Goal: Navigation & Orientation: Find specific page/section

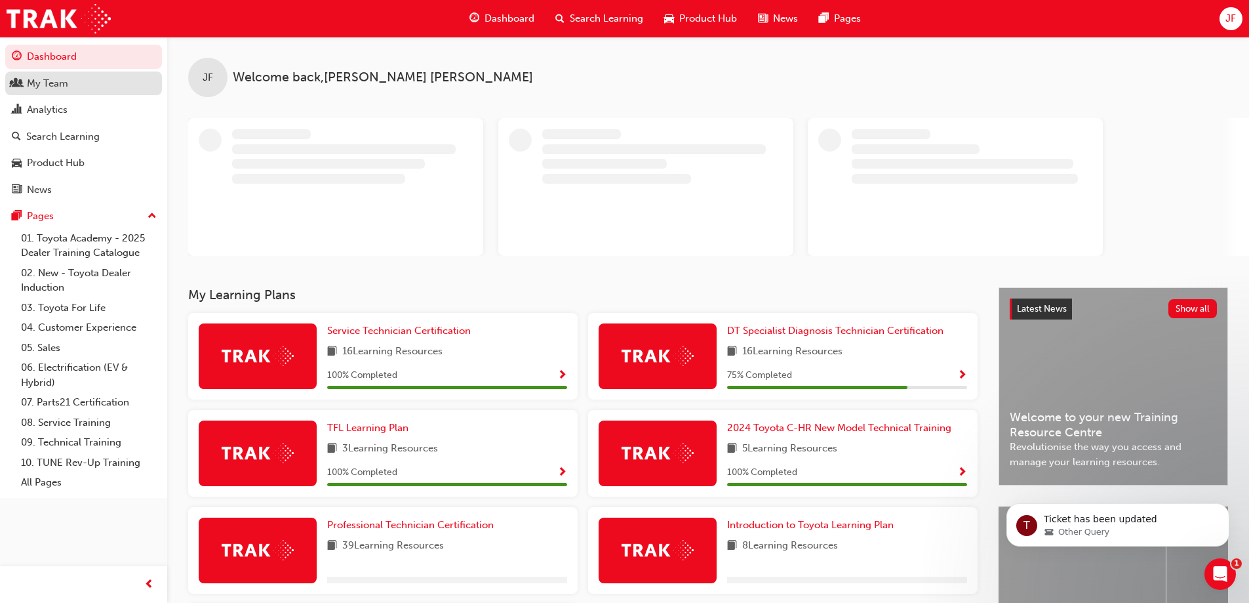
click at [61, 83] on div "My Team" at bounding box center [47, 83] width 41 height 15
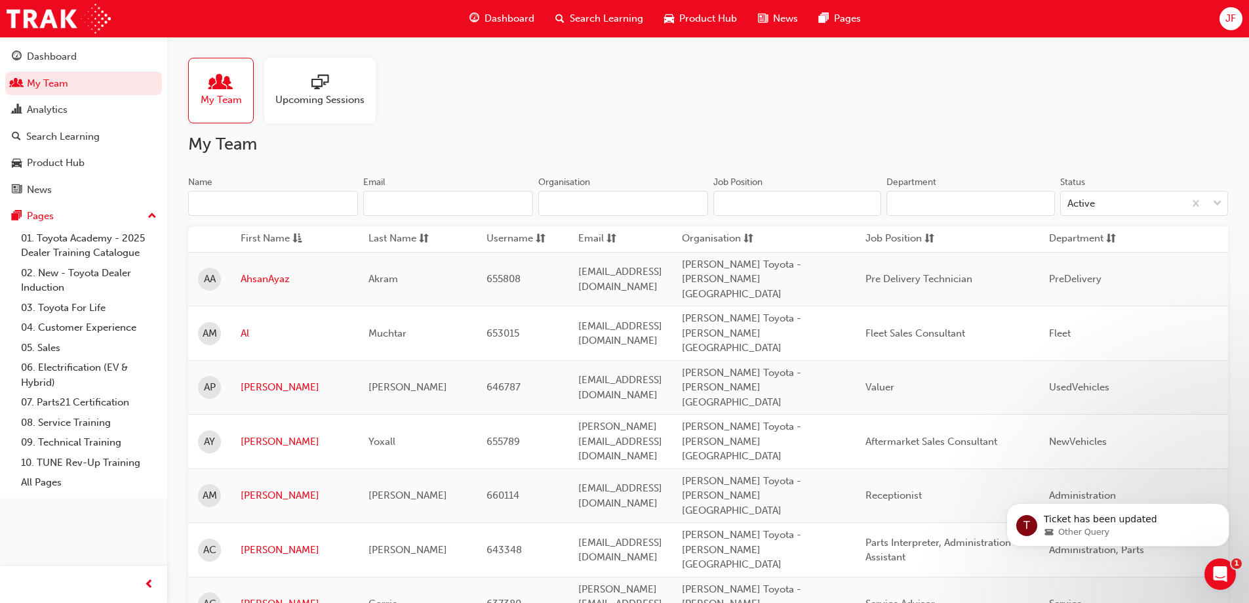
click at [310, 77] on div at bounding box center [319, 83] width 89 height 18
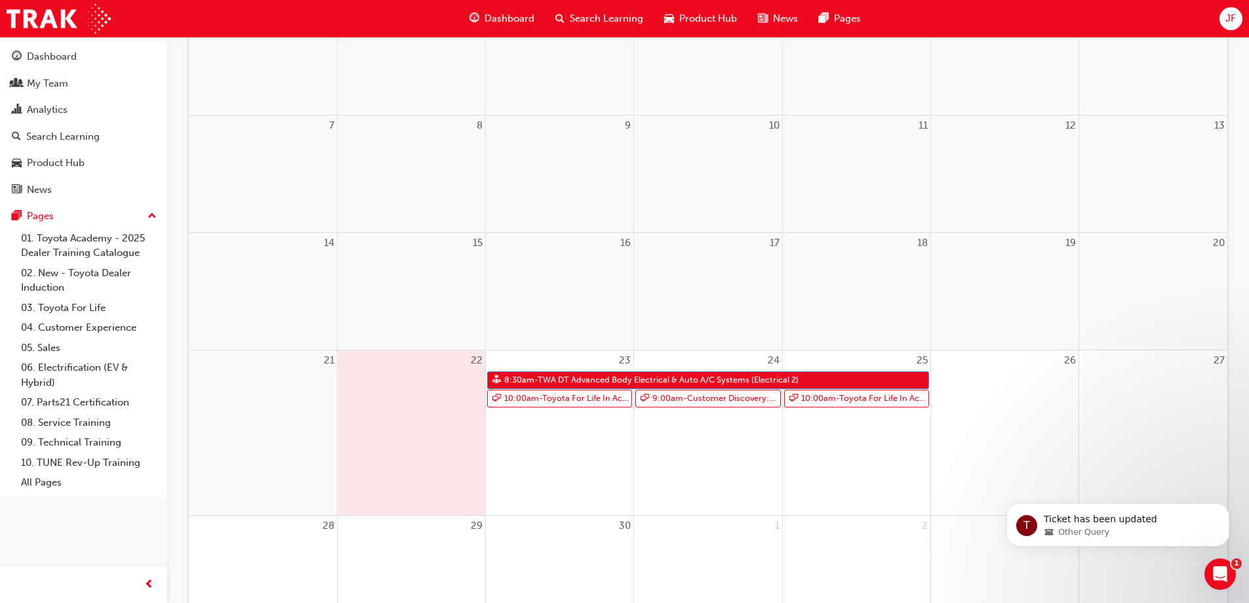
scroll to position [262, 0]
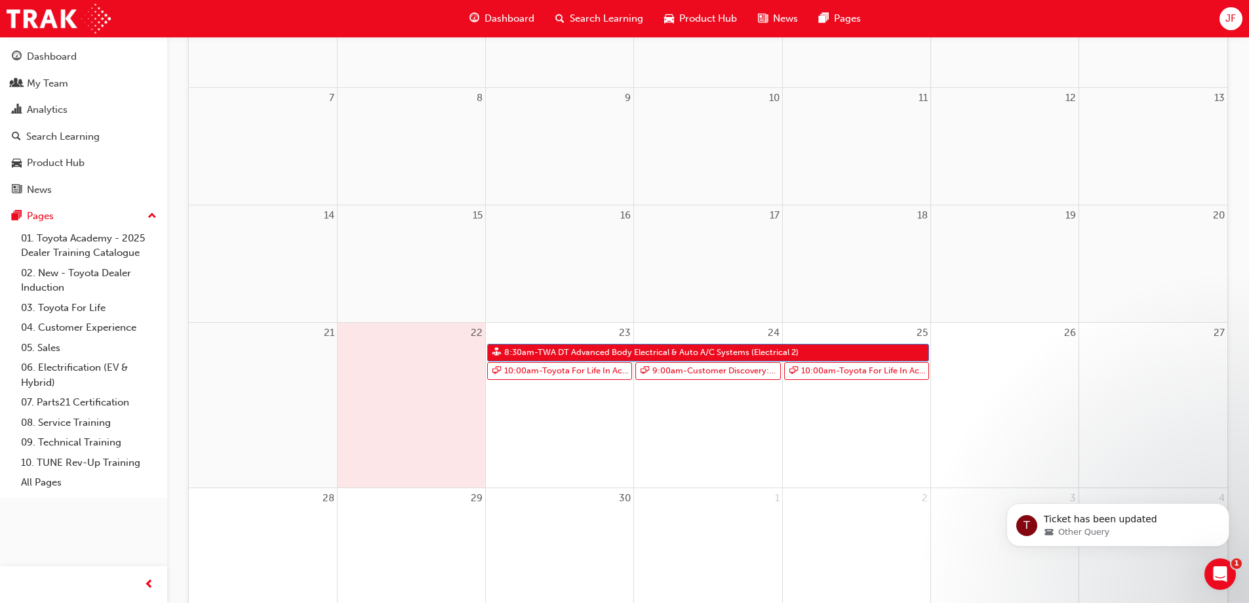
click at [1036, 24] on div "Dashboard Search Learning Product Hub News Pages JF" at bounding box center [624, 18] width 1249 height 37
click at [1237, 18] on div "JF" at bounding box center [1231, 18] width 23 height 23
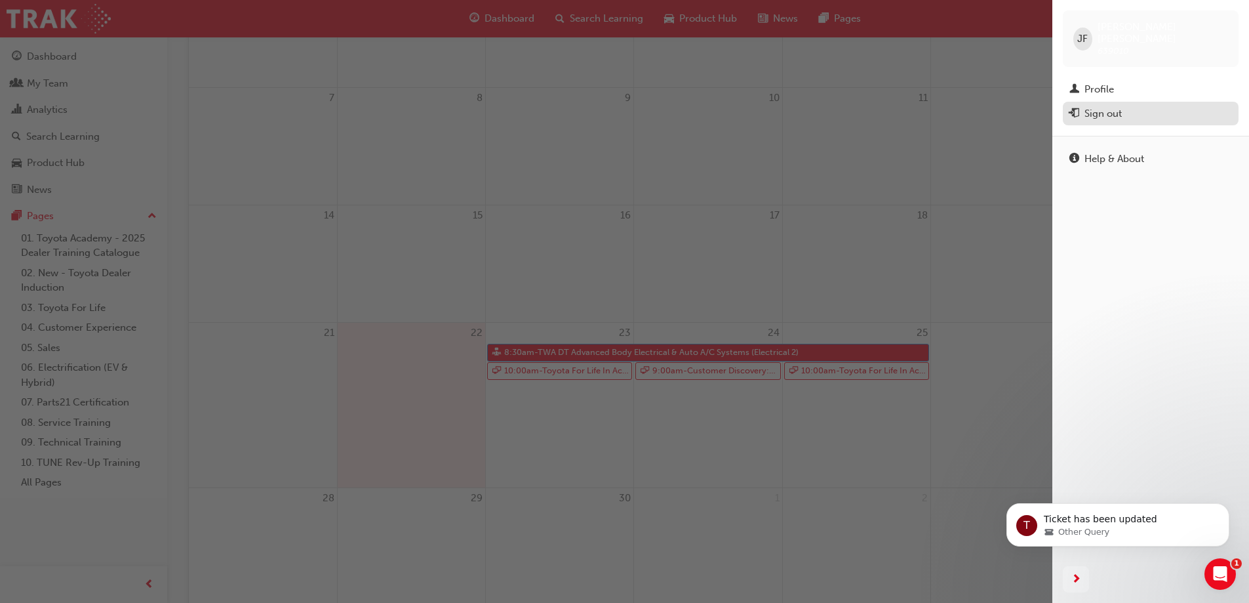
click at [1131, 106] on div "Sign out" at bounding box center [1151, 114] width 163 height 16
